Goal: Task Accomplishment & Management: Manage account settings

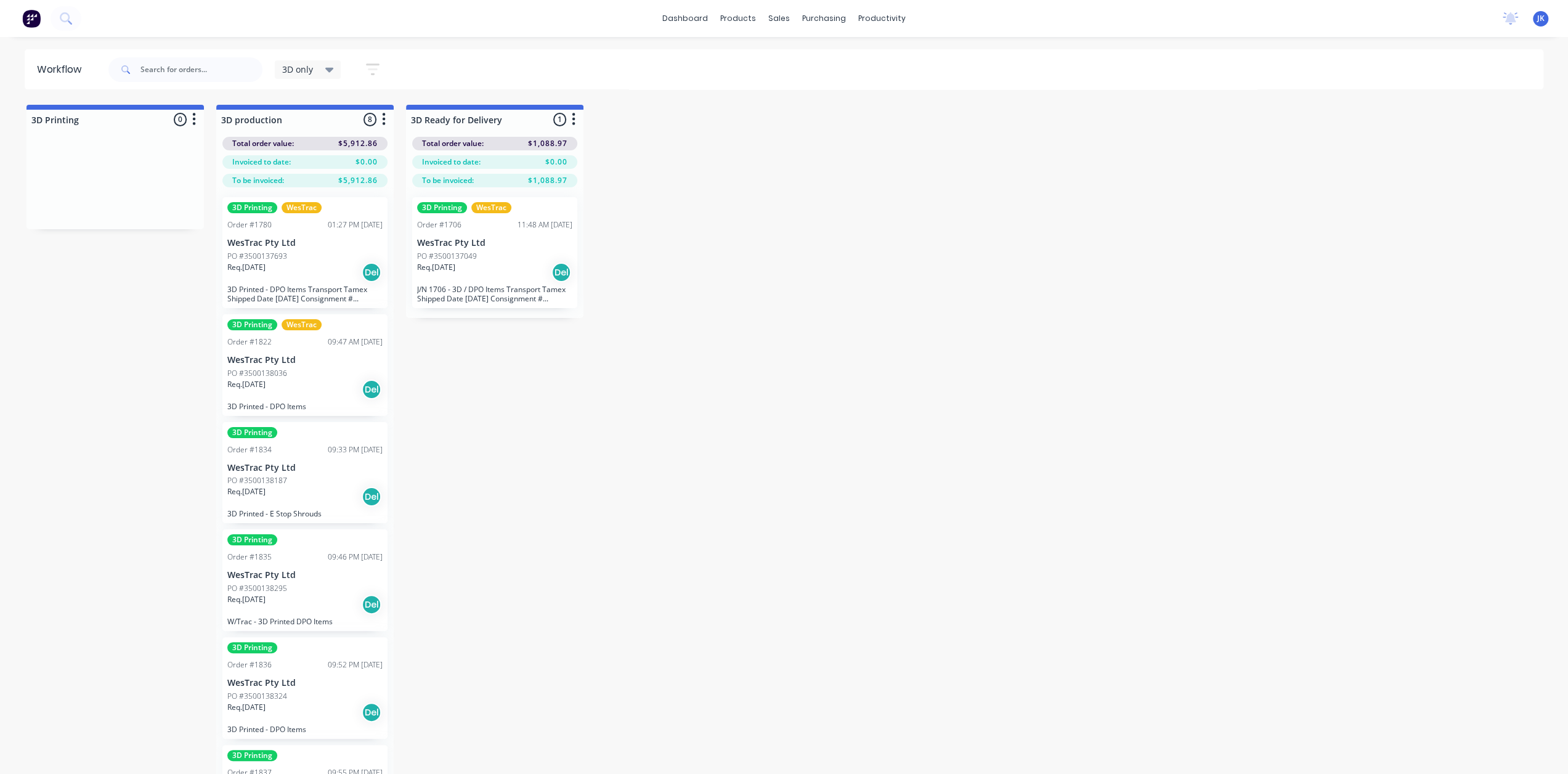
click at [296, 260] on div "PO #3500137693" at bounding box center [305, 256] width 155 height 11
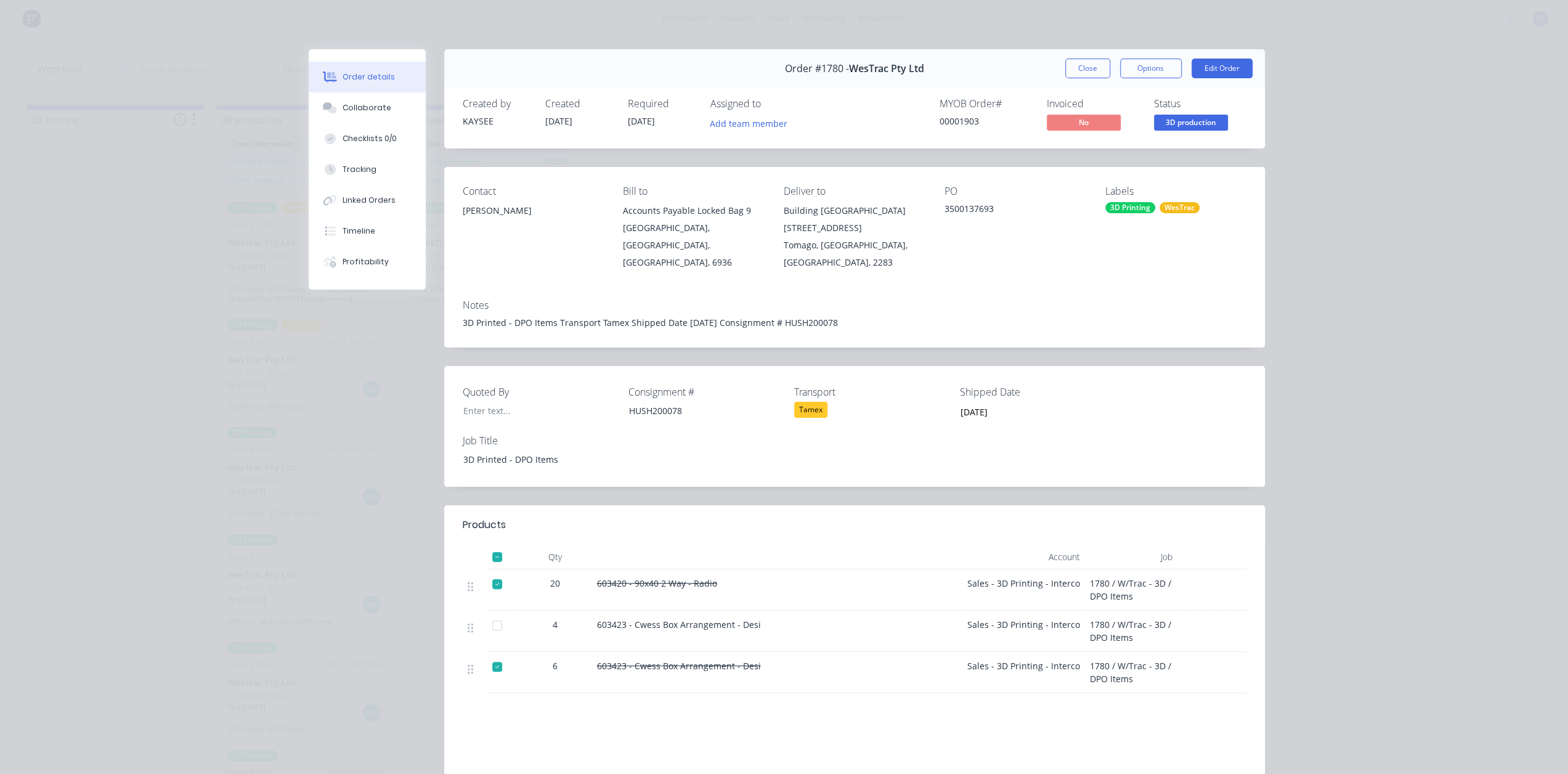
click at [1073, 68] on button "Close" at bounding box center [1088, 68] width 45 height 20
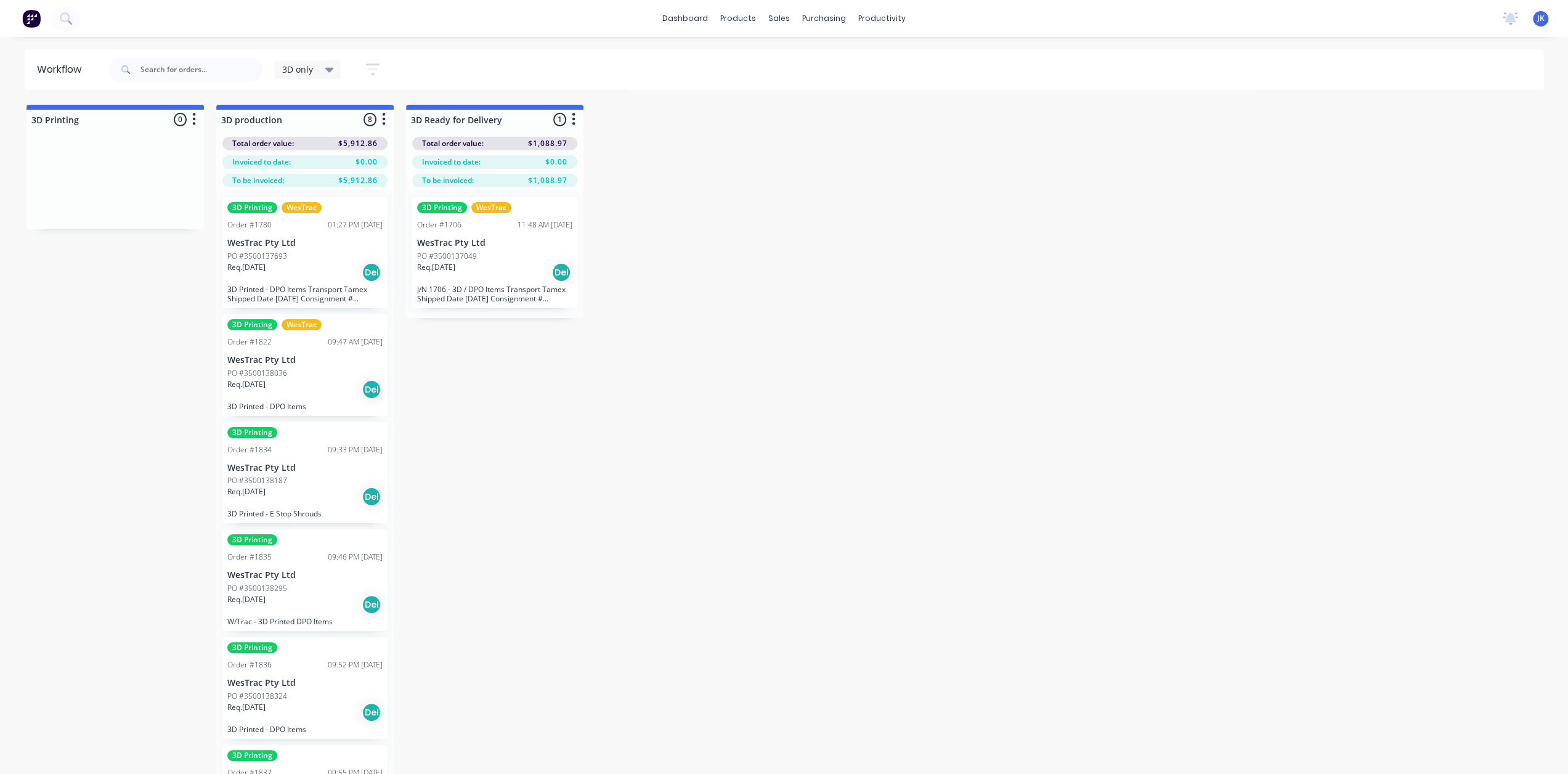
click at [349, 370] on div "PO #3500138036" at bounding box center [305, 373] width 155 height 11
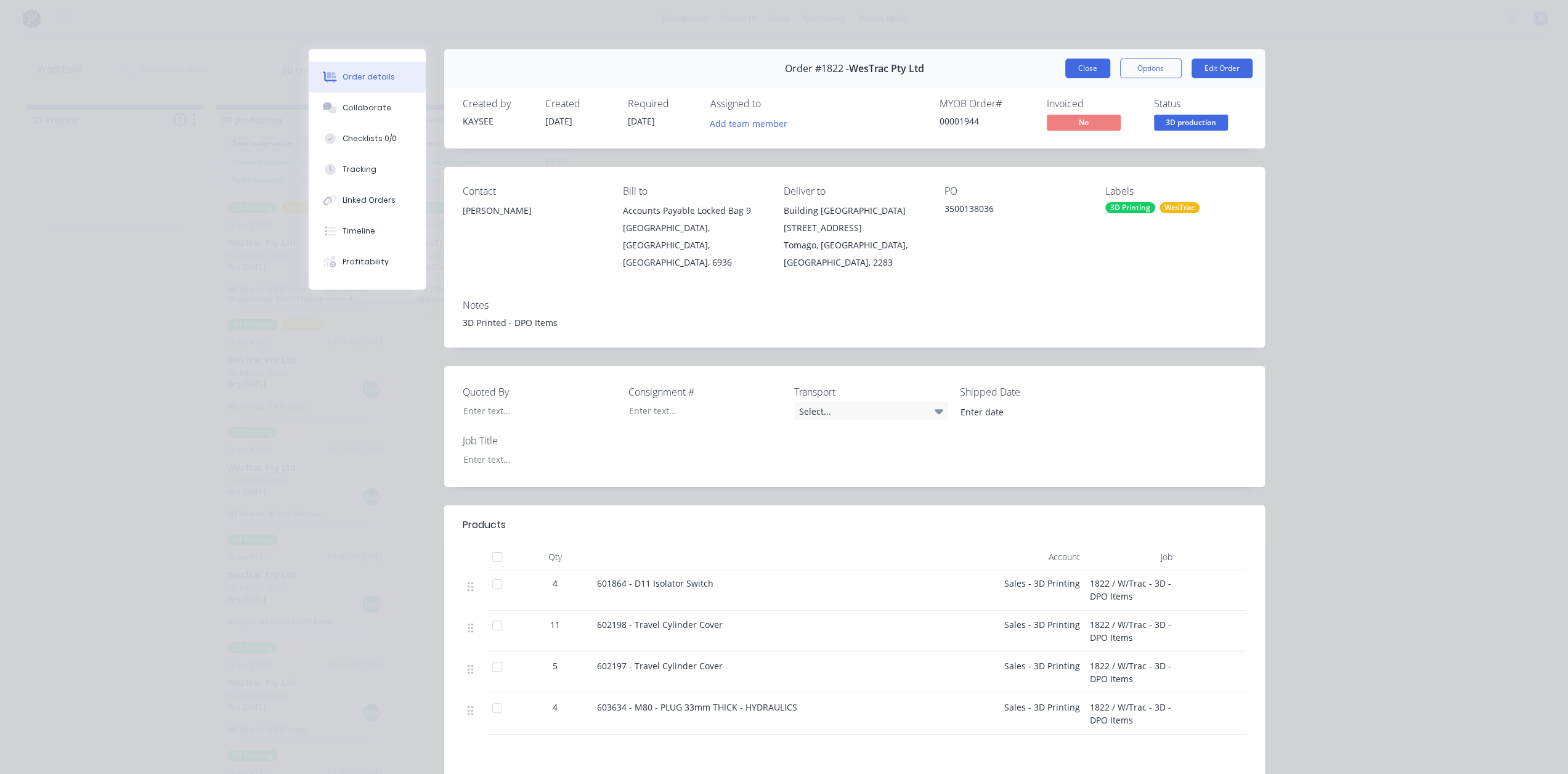
click at [1082, 61] on button "Close" at bounding box center [1088, 68] width 45 height 20
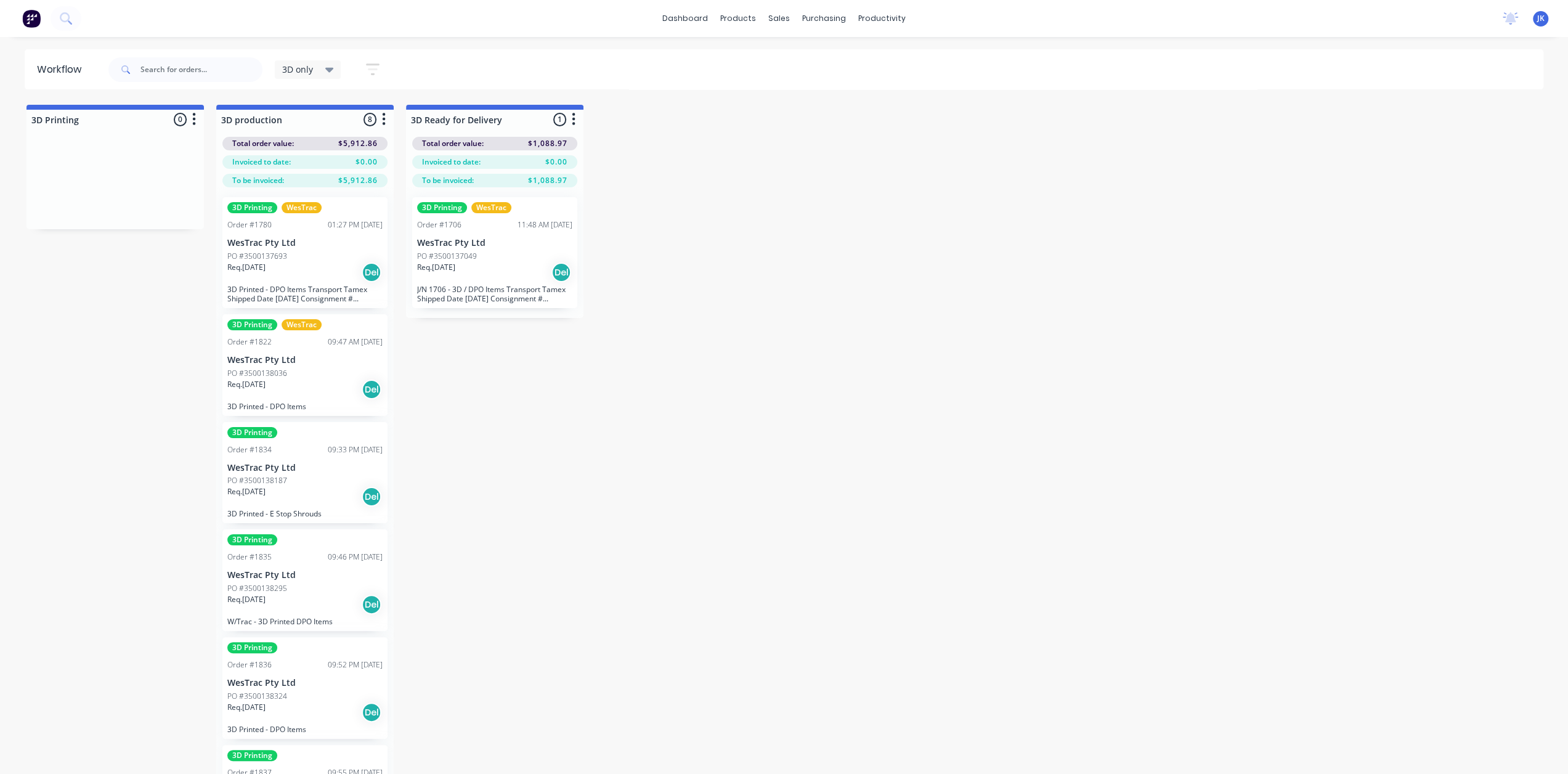
click at [325, 456] on div "3D Printing Order #1834 09:33 PM 01/09/25 WesTrac Pty Ltd PO #3500138187 Req. 1…" at bounding box center [305, 473] width 165 height 102
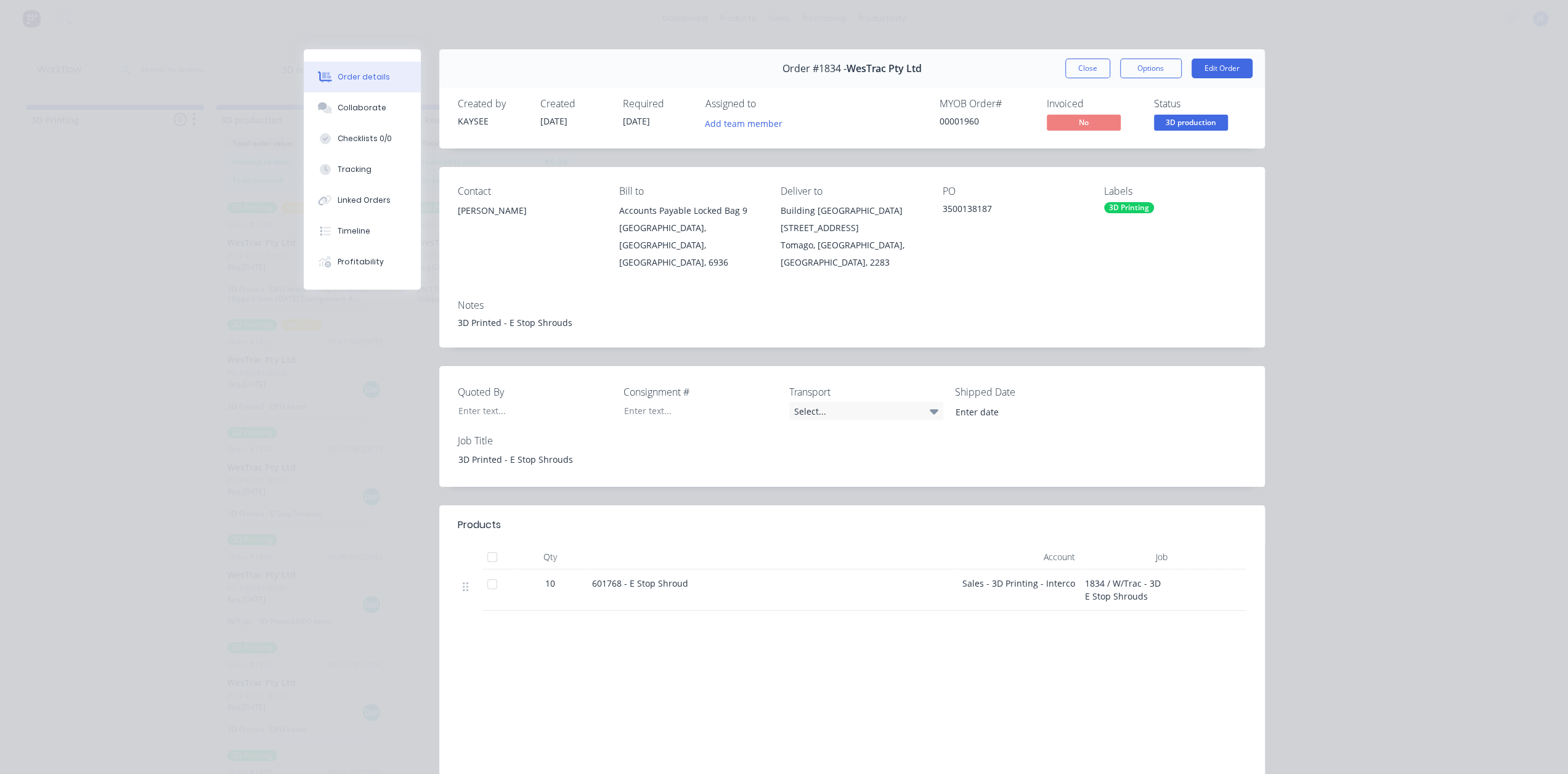
drag, startPoint x: 1101, startPoint y: 68, endPoint x: 1050, endPoint y: 63, distance: 51.2
click at [1101, 68] on button "Close" at bounding box center [1088, 68] width 45 height 20
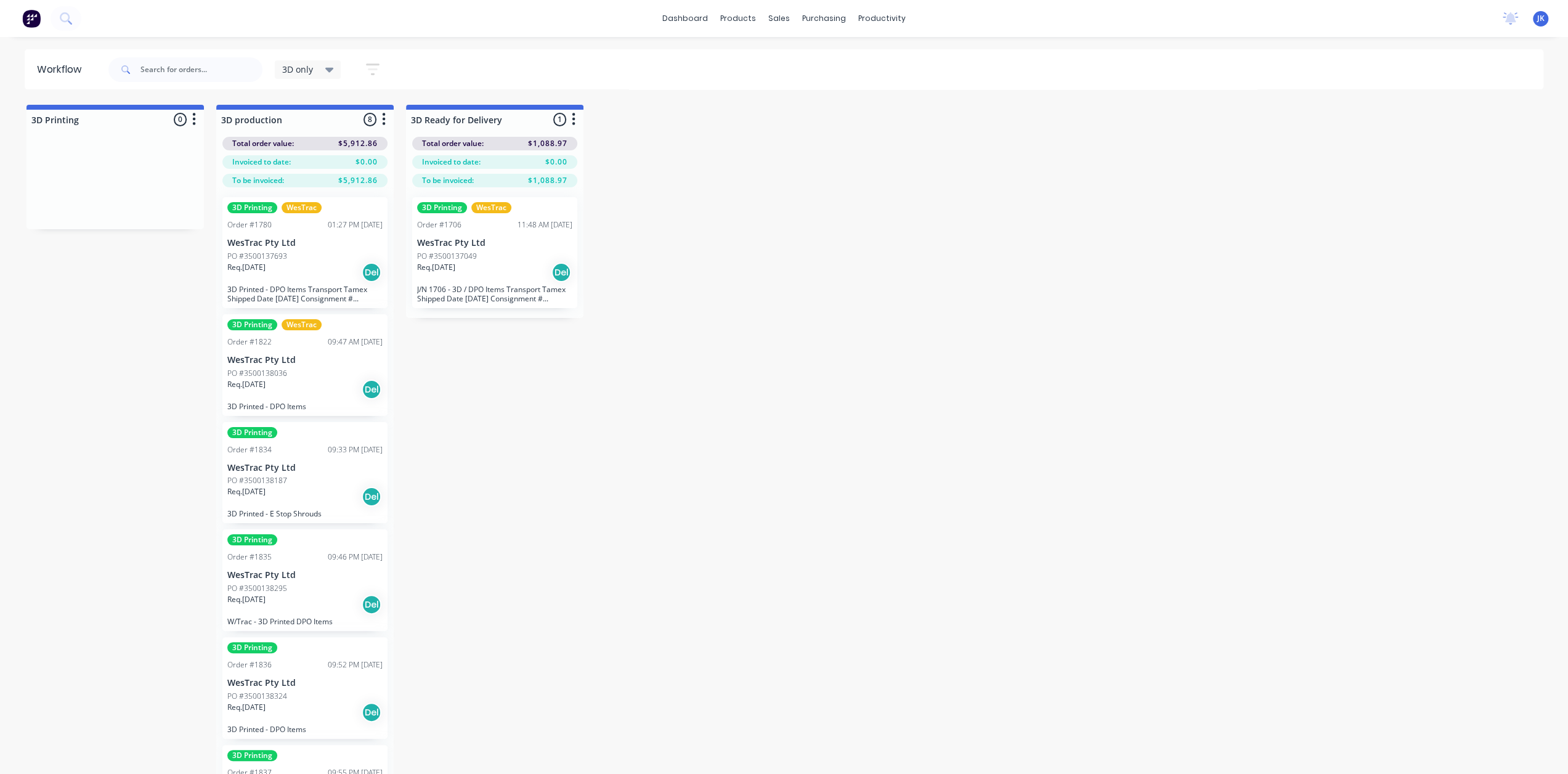
click at [298, 263] on div "Req. 18/08/25 Del" at bounding box center [305, 272] width 155 height 21
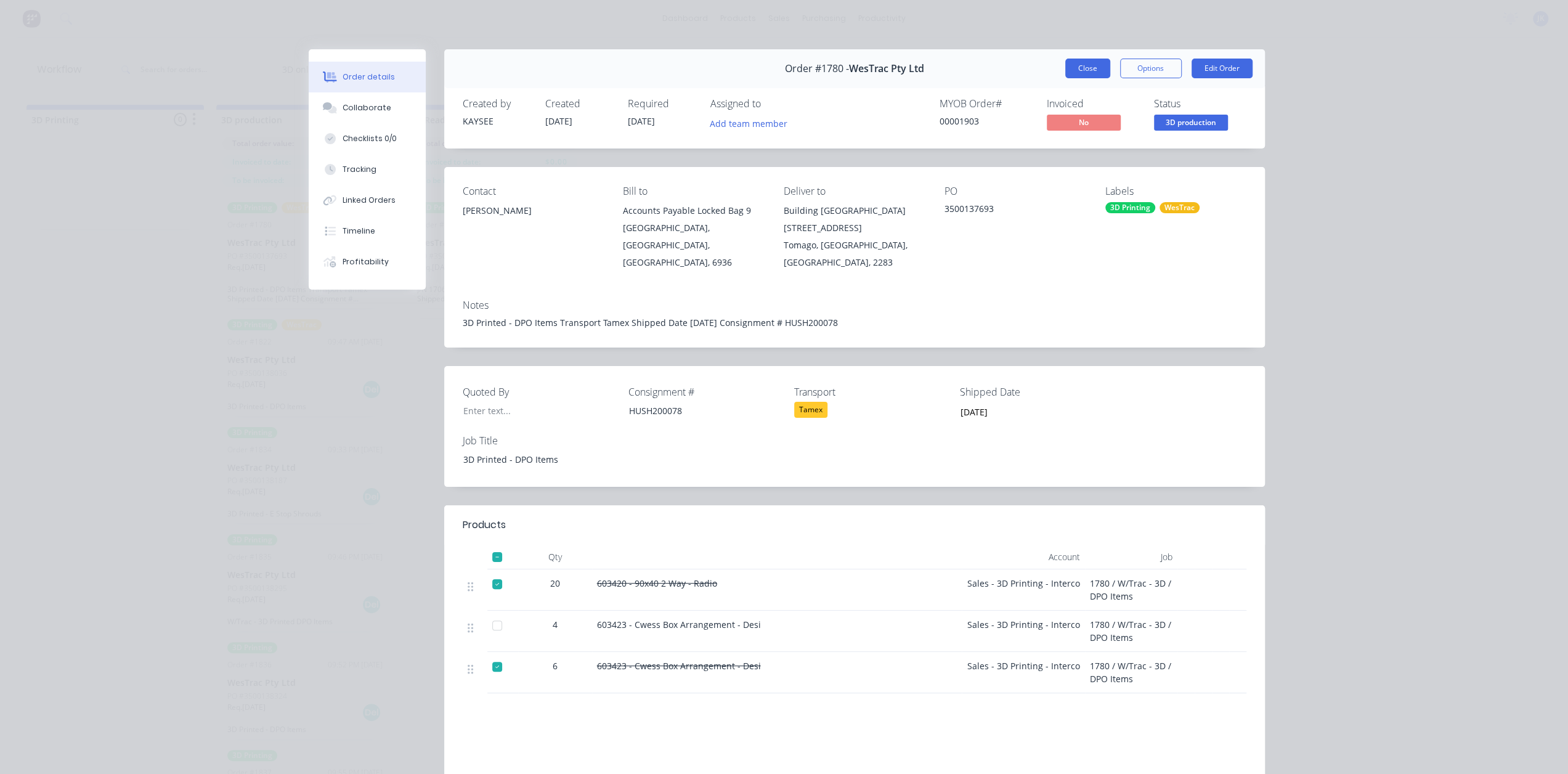
click at [1095, 71] on button "Close" at bounding box center [1088, 68] width 45 height 20
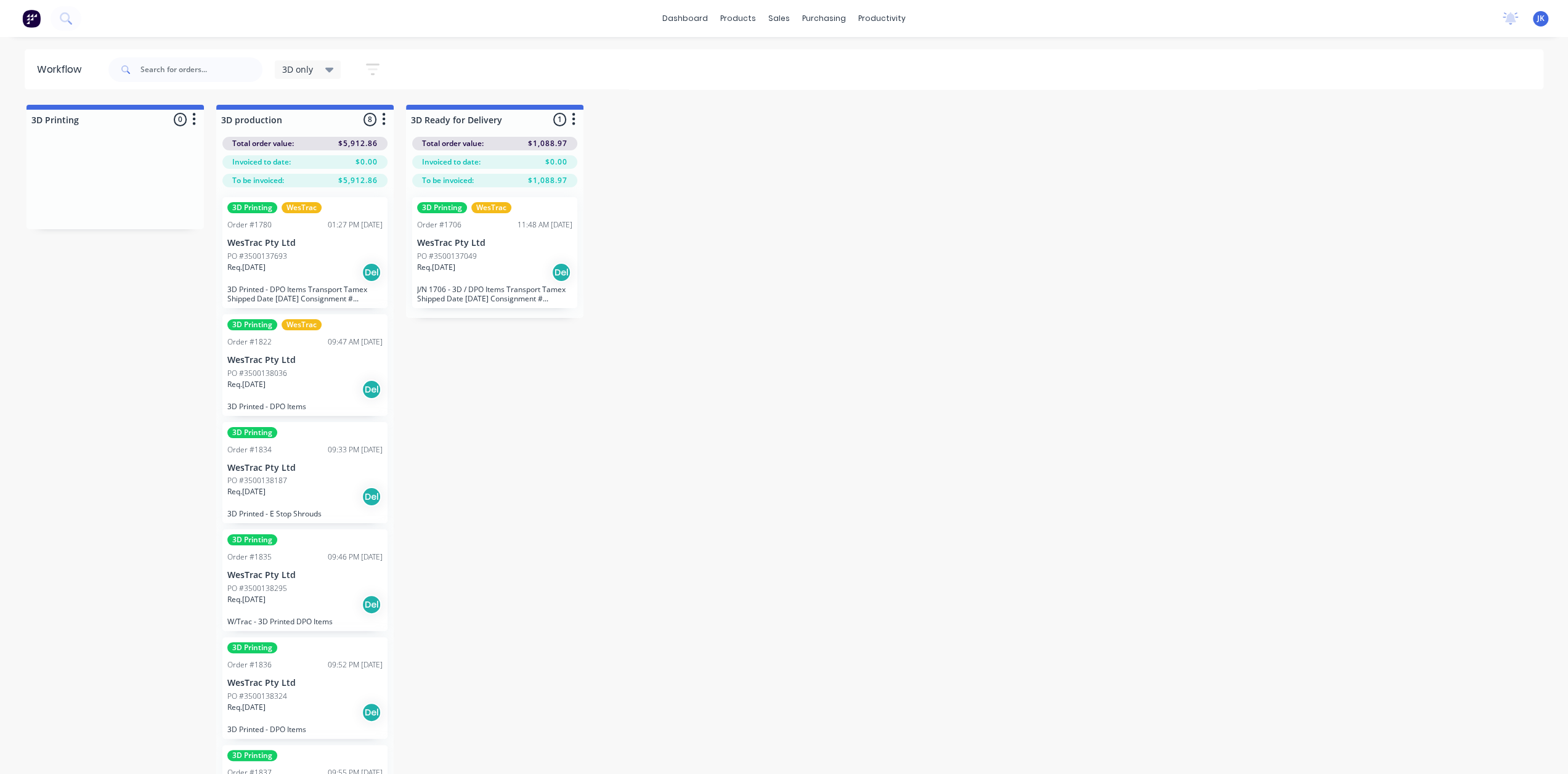
click at [319, 370] on div "PO #3500138036" at bounding box center [305, 373] width 155 height 11
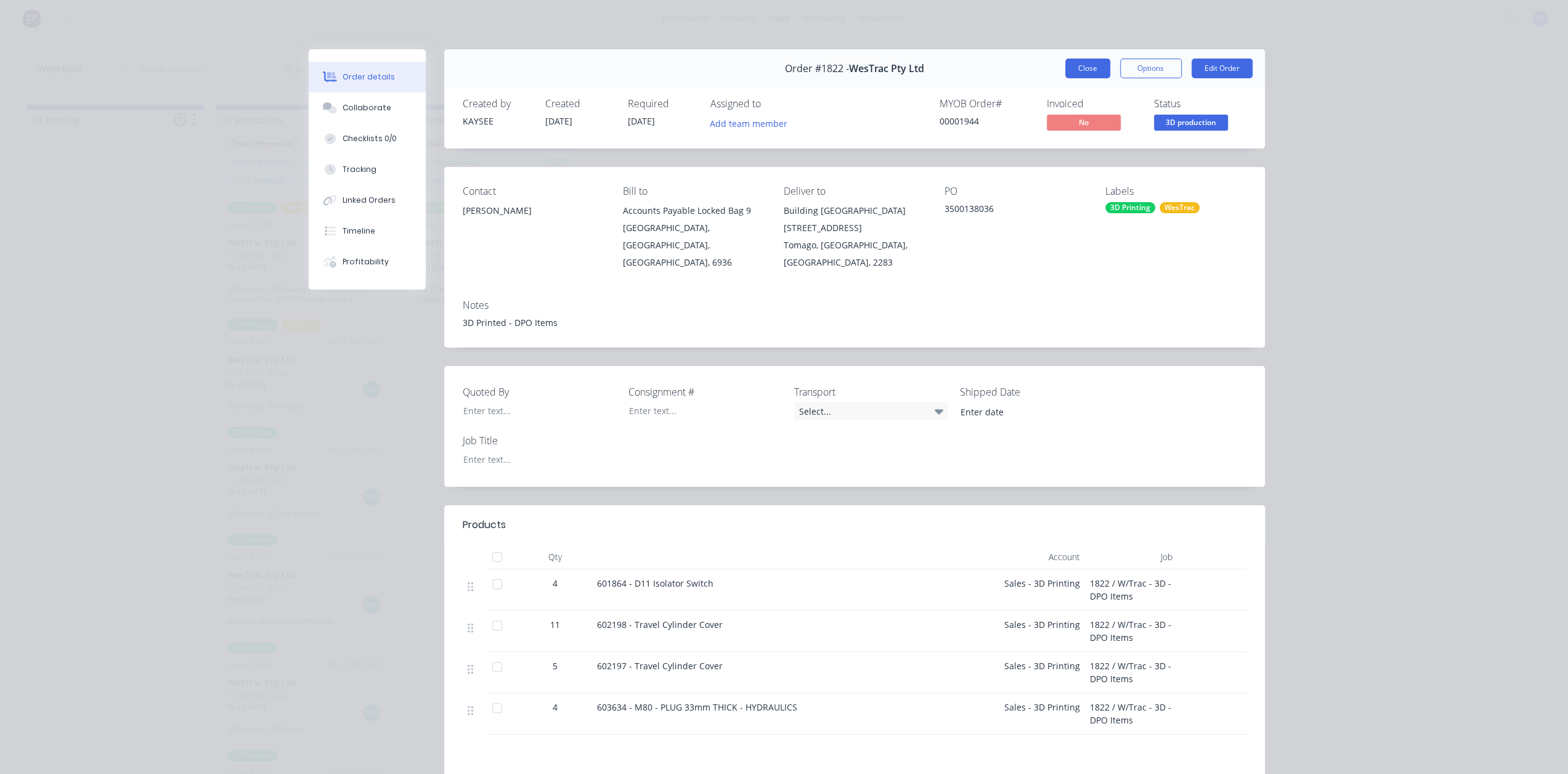
click at [1082, 65] on button "Close" at bounding box center [1088, 68] width 45 height 20
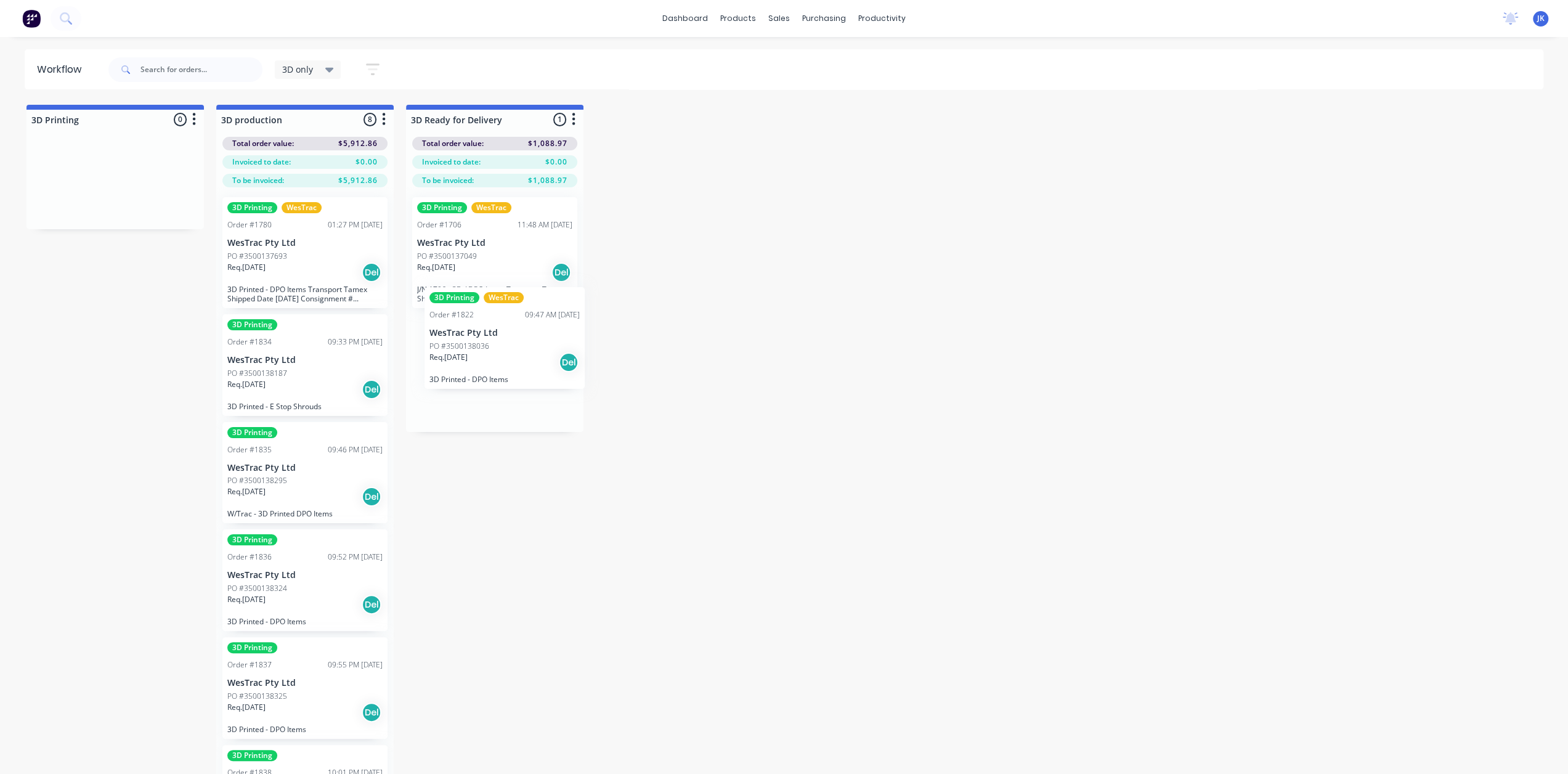
drag, startPoint x: 306, startPoint y: 378, endPoint x: 513, endPoint y: 351, distance: 208.8
click at [297, 389] on div "Req. 19/09/25 Del" at bounding box center [305, 389] width 155 height 21
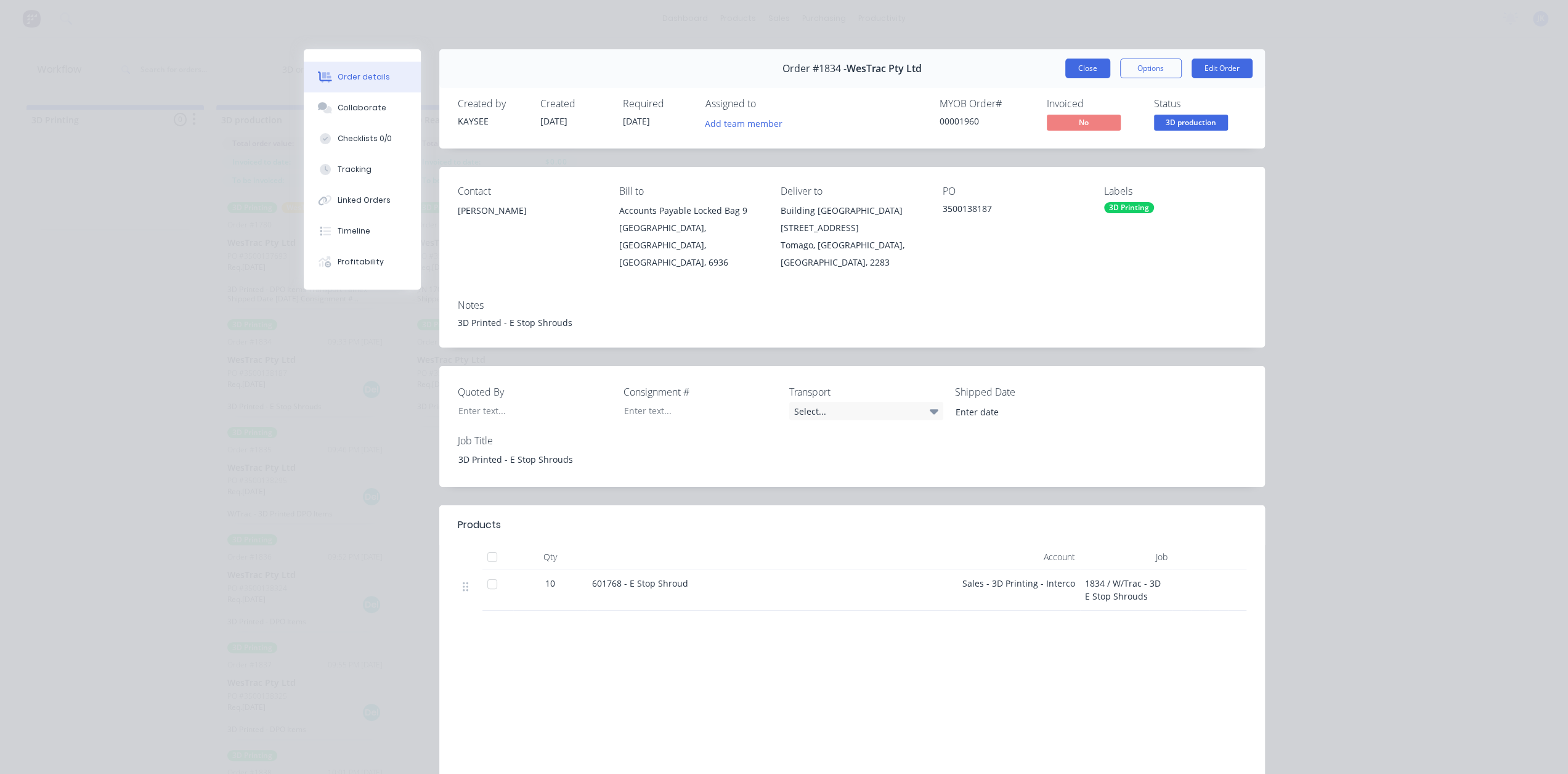
click at [1090, 70] on button "Close" at bounding box center [1088, 68] width 45 height 20
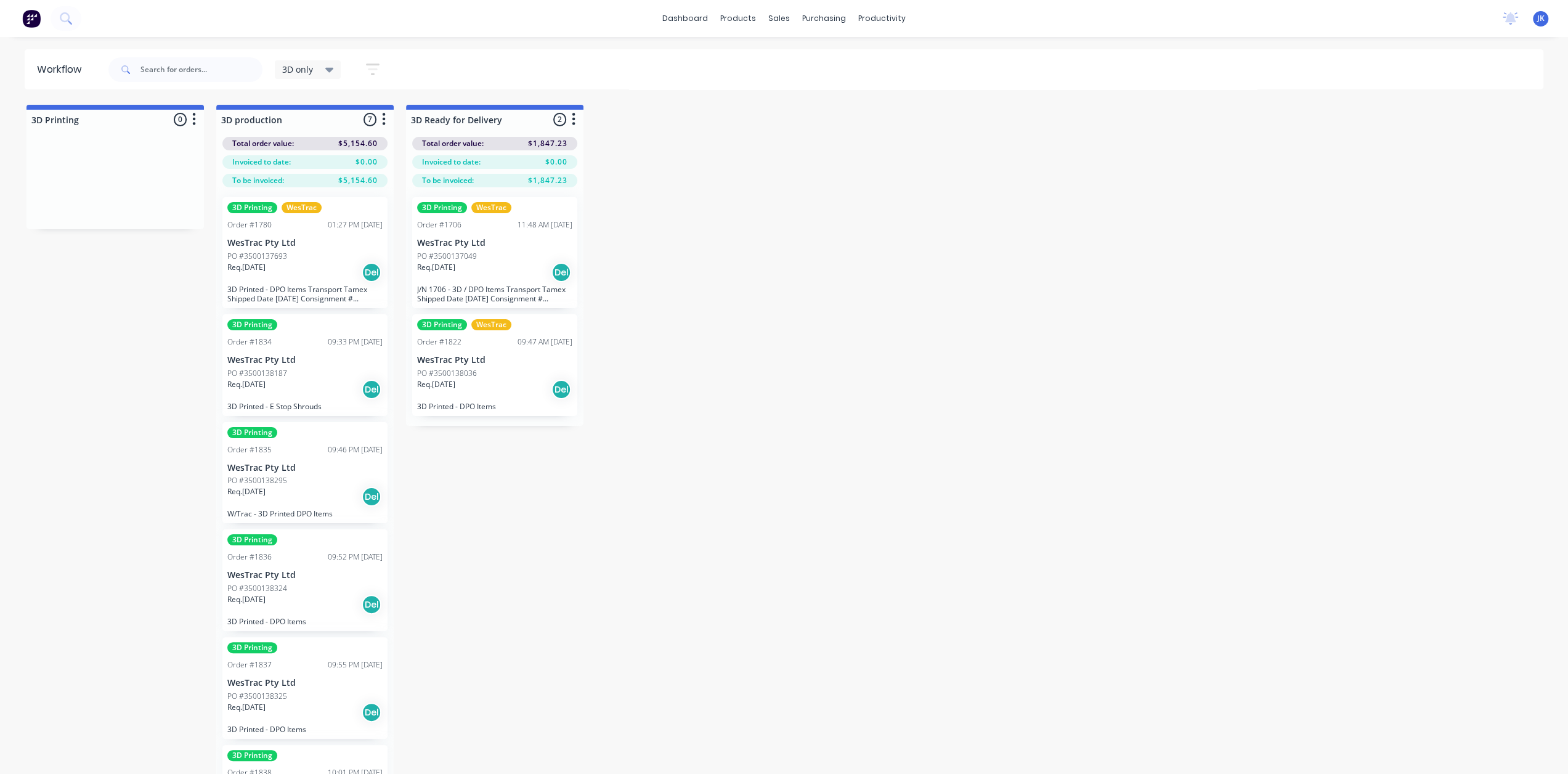
click at [309, 458] on div "3D Printing Order #1835 09:46 PM 01/09/25 WesTrac Pty Ltd PO #3500138295 Req. 0…" at bounding box center [305, 473] width 165 height 102
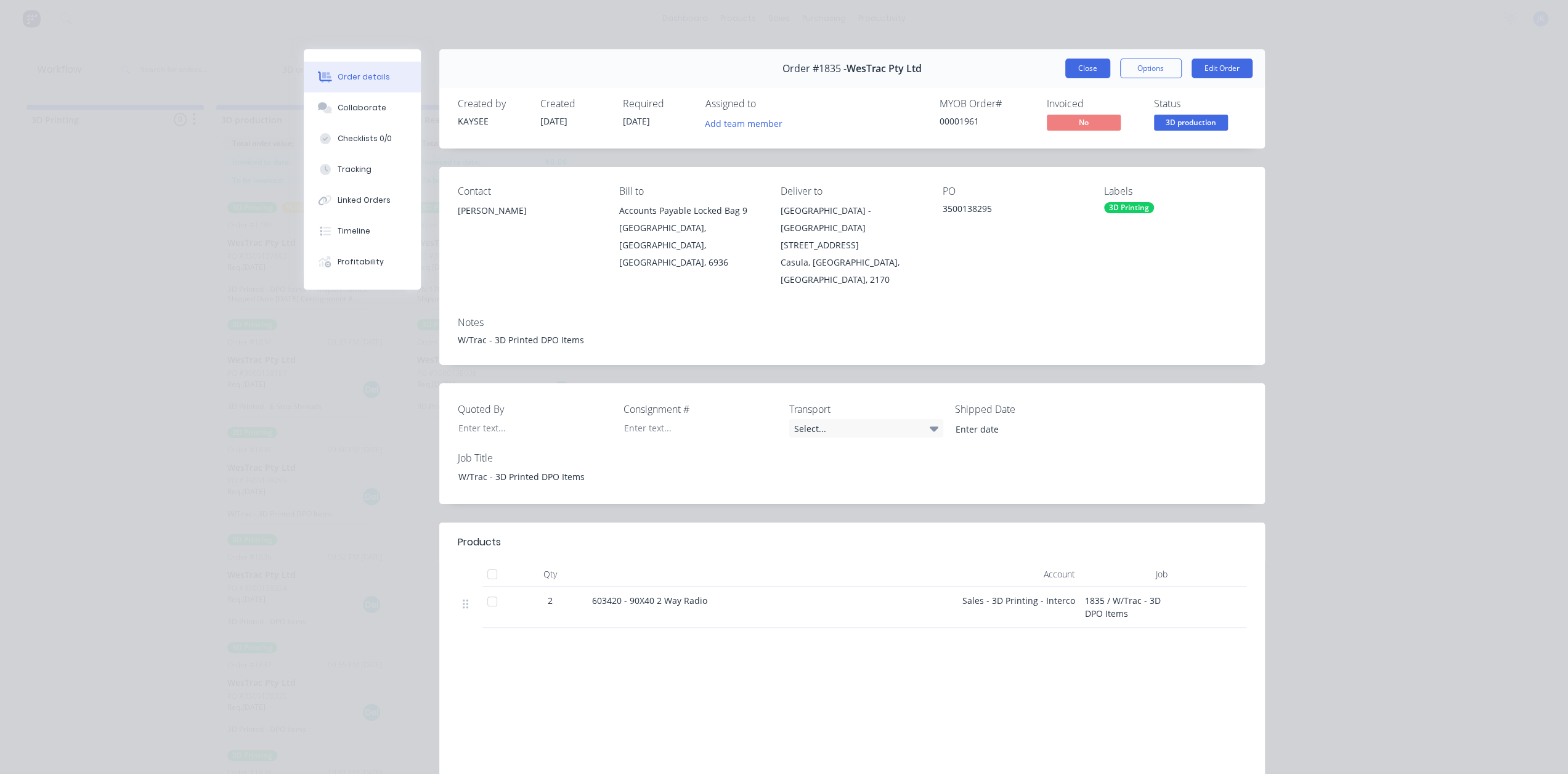
click at [1087, 65] on button "Close" at bounding box center [1088, 68] width 45 height 20
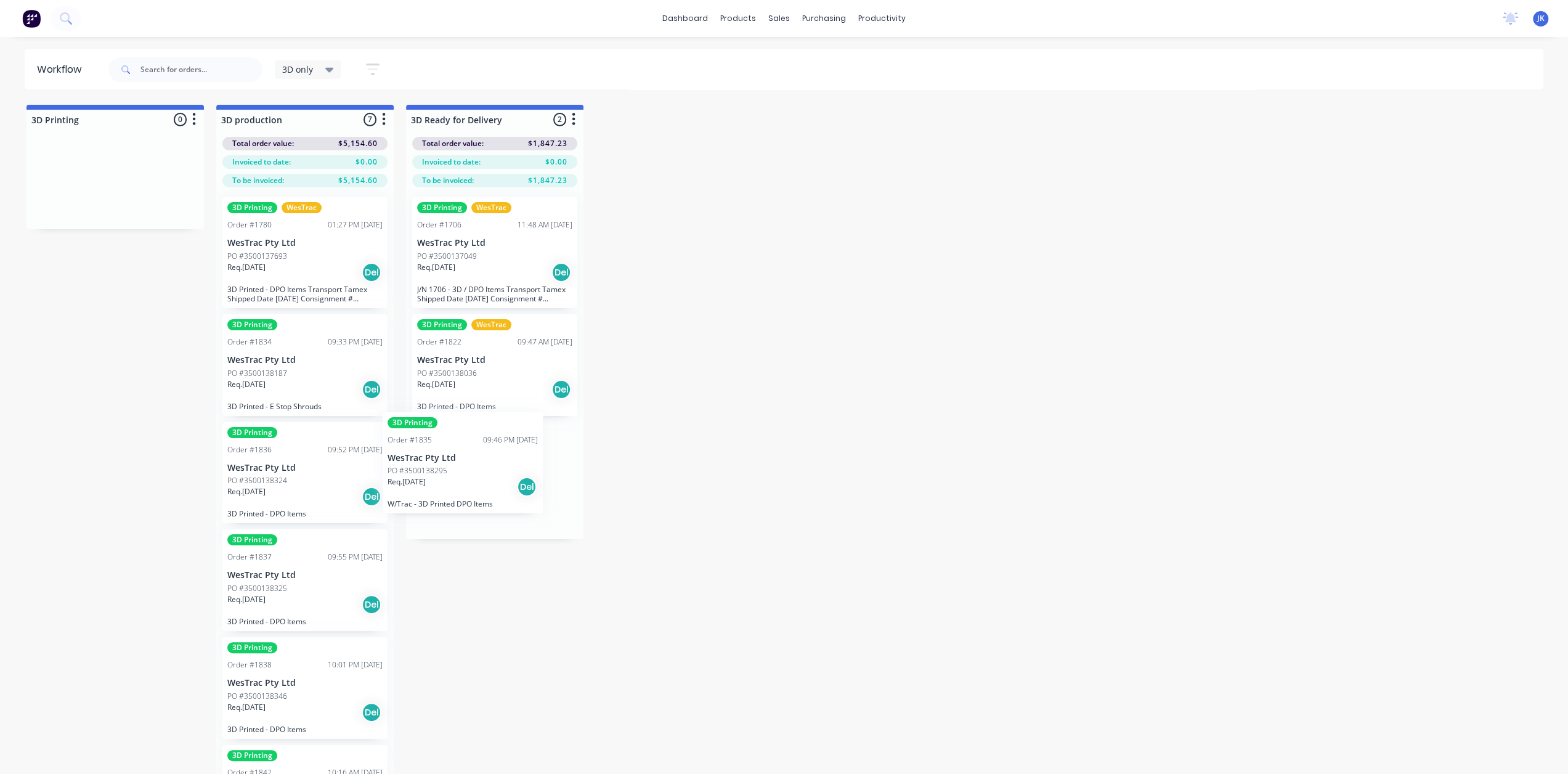
drag, startPoint x: 315, startPoint y: 473, endPoint x: 481, endPoint y: 463, distance: 166.3
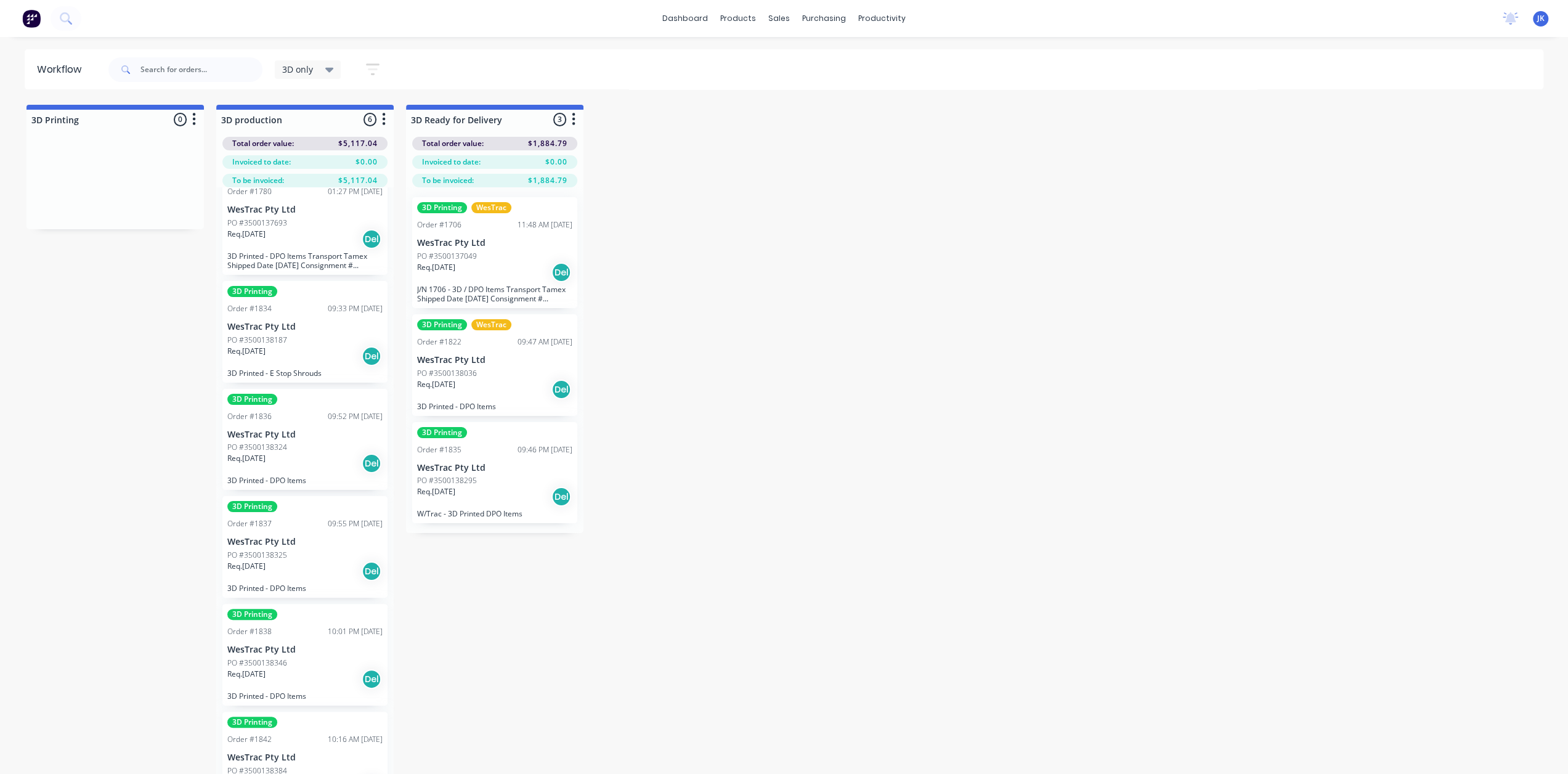
click at [299, 752] on p "WesTrac Pty Ltd" at bounding box center [305, 758] width 155 height 11
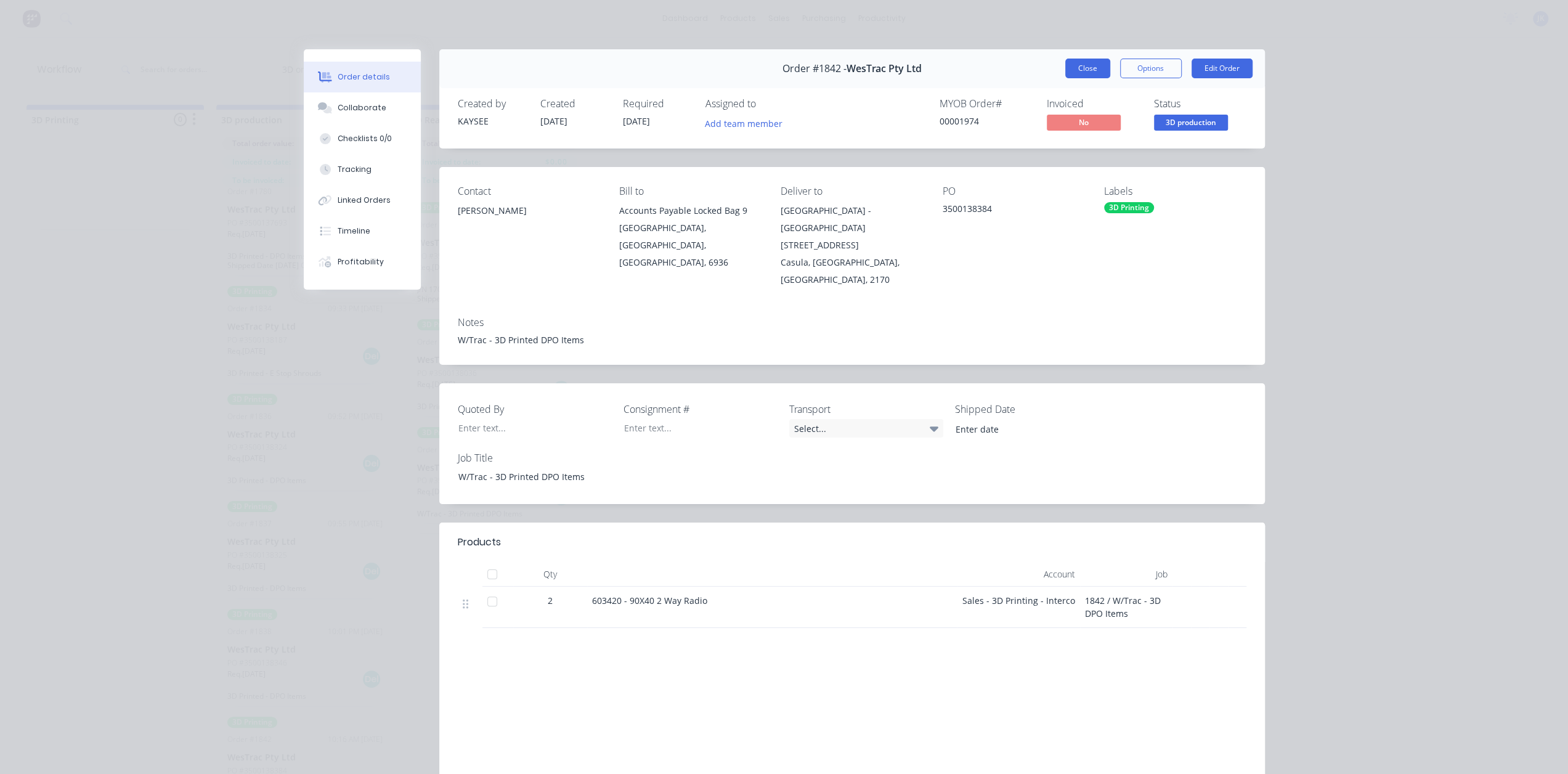
click at [1087, 67] on button "Close" at bounding box center [1088, 68] width 45 height 20
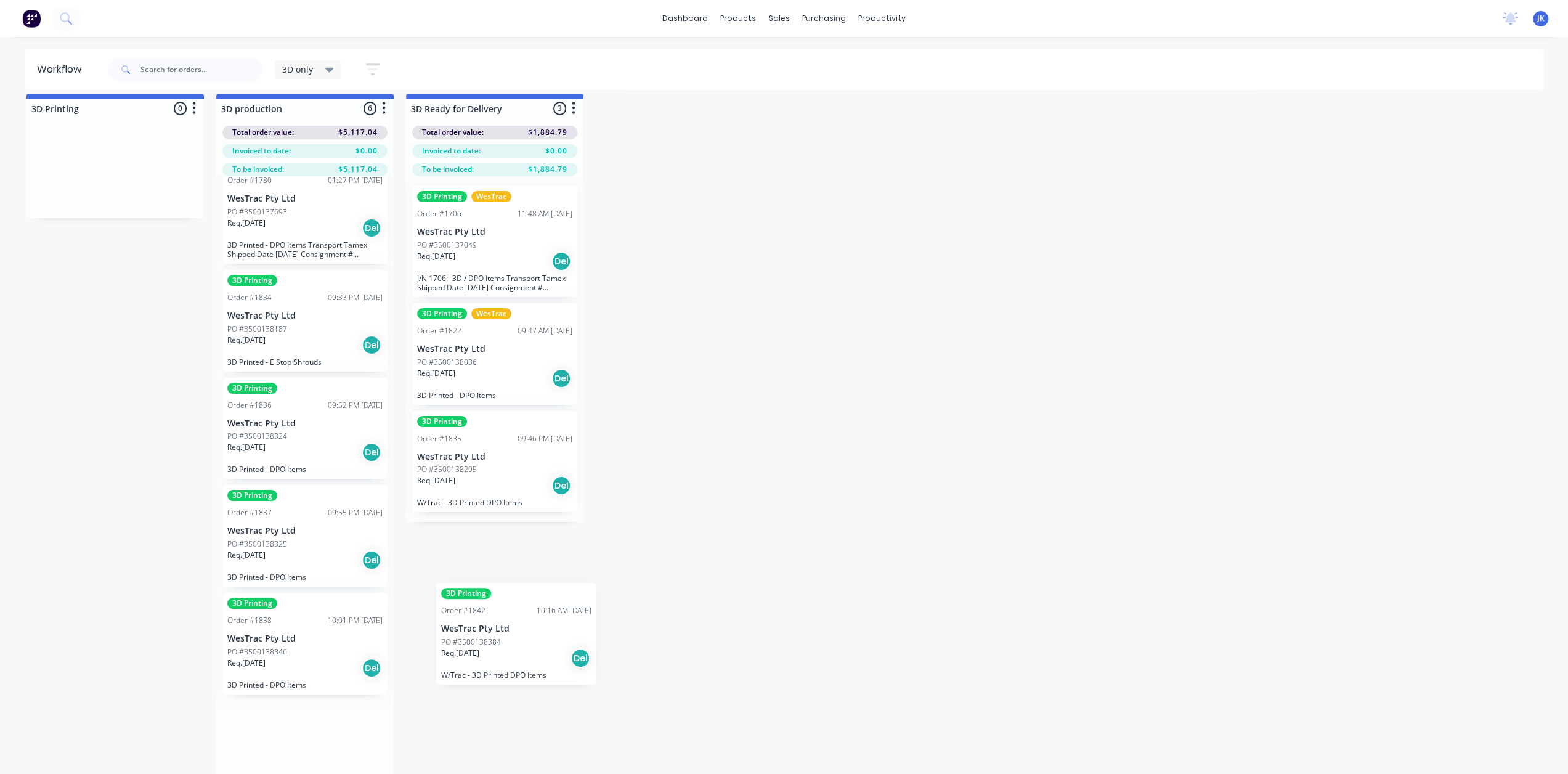
scroll to position [20, 0]
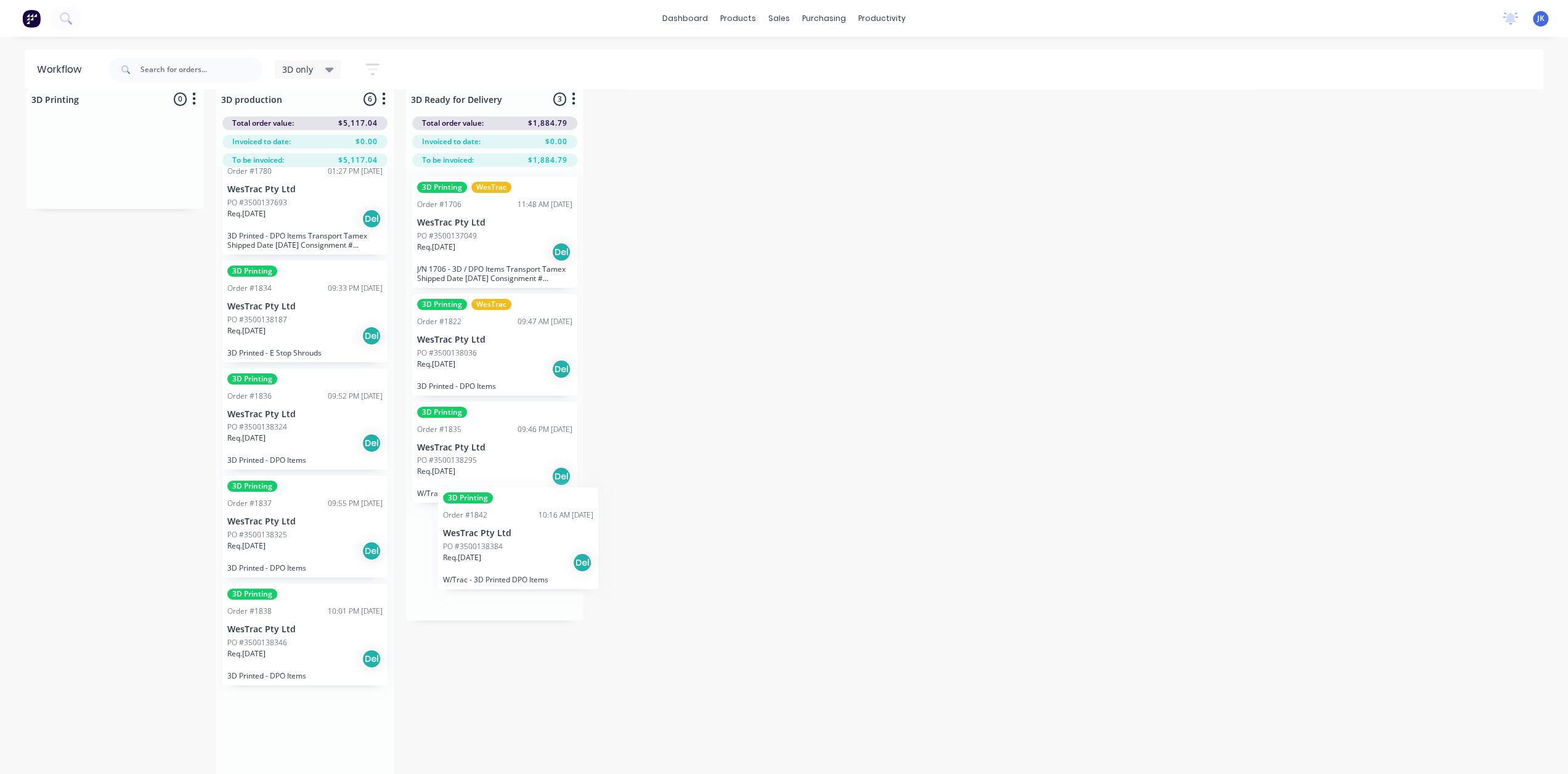
drag, startPoint x: 291, startPoint y: 744, endPoint x: 511, endPoint y: 518, distance: 315.4
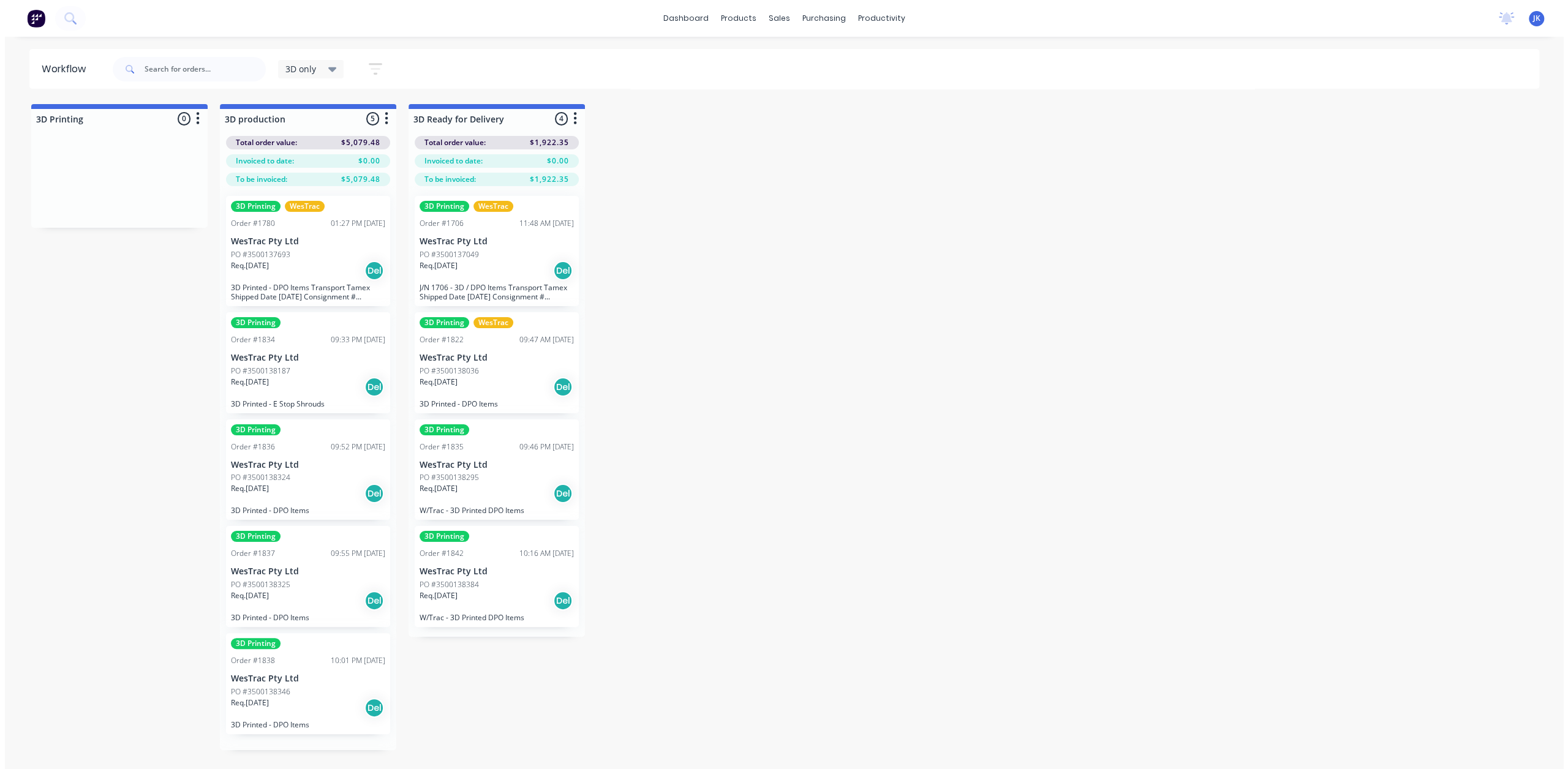
scroll to position [0, 0]
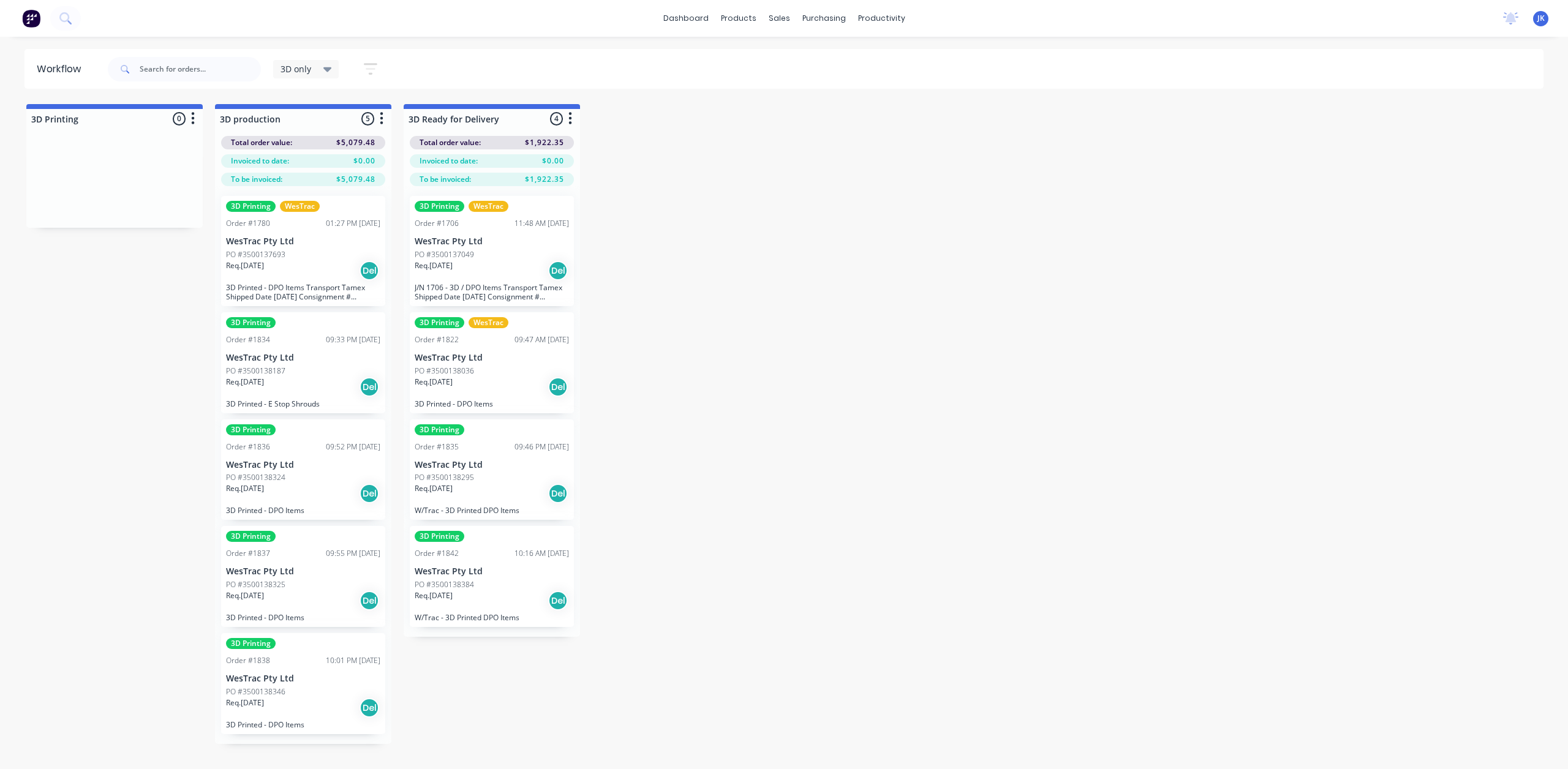
click at [1543, 735] on icon "Open Intercom Messenger" at bounding box center [1540, 741] width 20 height 20
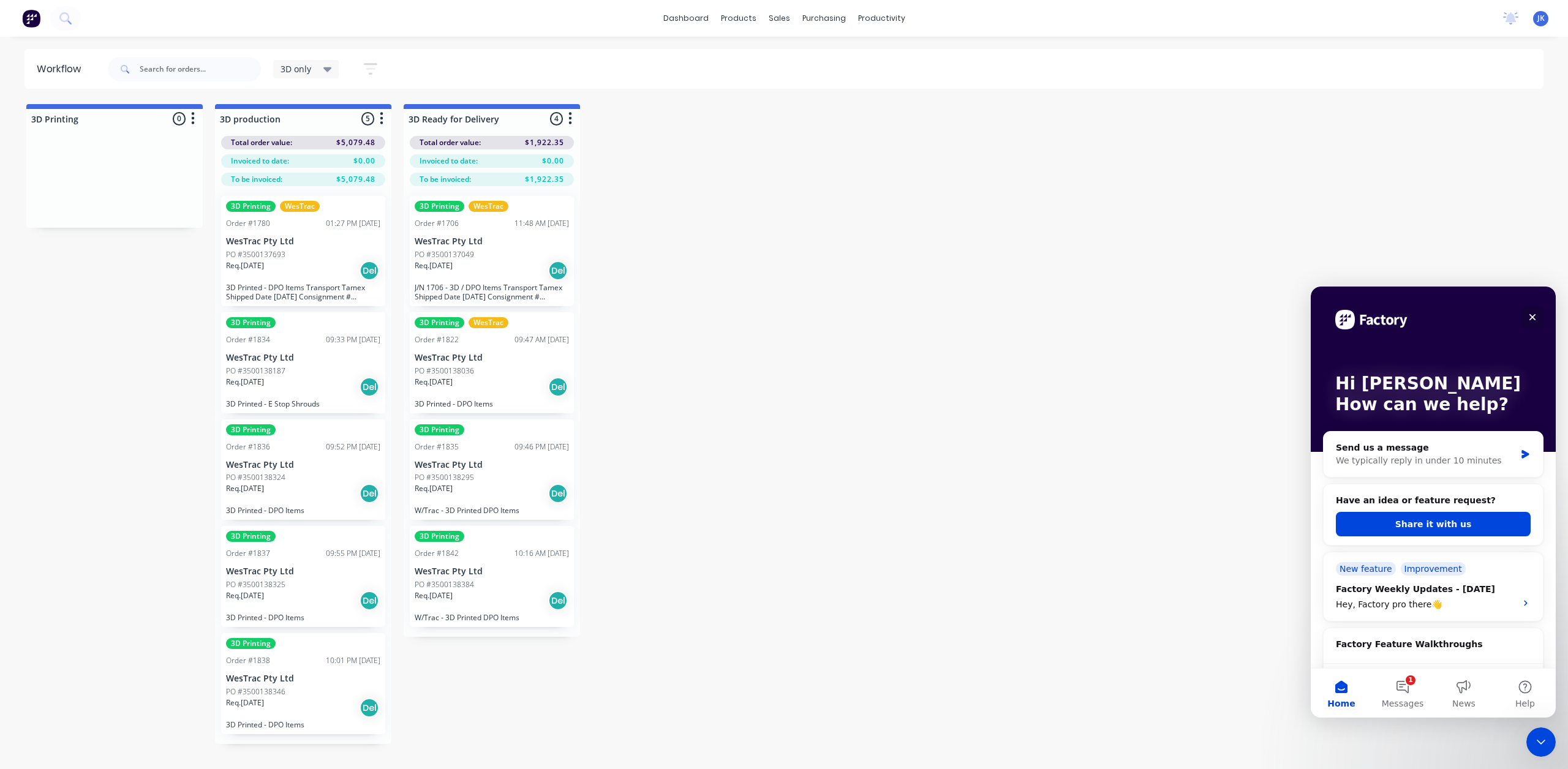
click at [1534, 314] on icon "Close" at bounding box center [1532, 317] width 10 height 10
